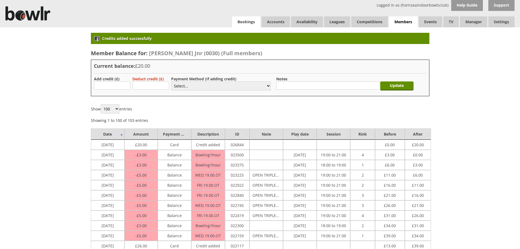
click at [251, 23] on link "Bookings" at bounding box center [246, 21] width 28 height 11
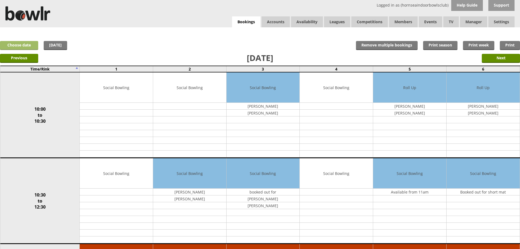
click at [25, 46] on link "Choose date" at bounding box center [19, 45] width 38 height 9
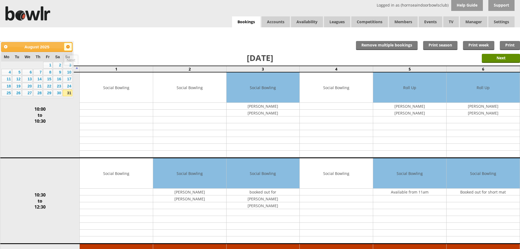
click at [68, 46] on span "Next" at bounding box center [68, 46] width 4 height 4
click at [17, 63] on link "2" at bounding box center [16, 65] width 9 height 7
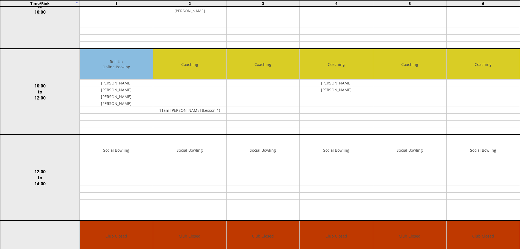
scroll to position [112, 0]
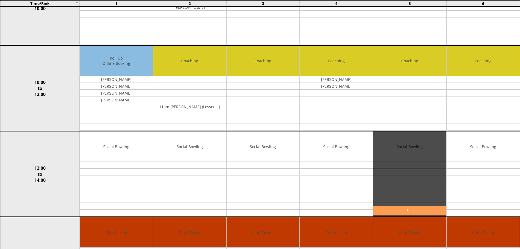
click at [426, 210] on link "Edit" at bounding box center [409, 210] width 73 height 9
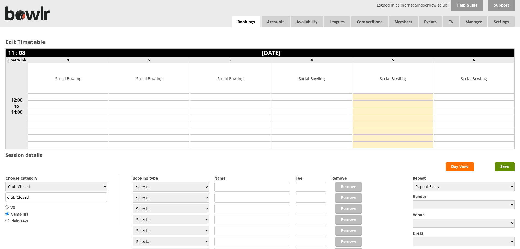
click at [222, 186] on input "text" at bounding box center [252, 187] width 76 height 10
click at [103, 187] on select "Club Closed Singles League Triples League Pairs League Friendly Social Bowling …" at bounding box center [56, 186] width 102 height 9
select select "120"
click at [5, 182] on select "Club Closed Singles League Triples League Pairs League Friendly Social Bowling …" at bounding box center [56, 186] width 102 height 9
type input "Coaching"
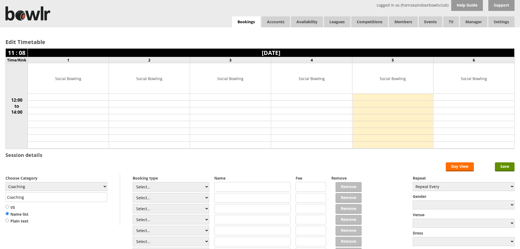
click at [227, 185] on input "text" at bounding box center [252, 187] width 76 height 10
type input "[PERSON_NAME] (Lesson 1)"
click at [505, 166] on input "Save" at bounding box center [505, 166] width 20 height 9
